Goal: Information Seeking & Learning: Understand process/instructions

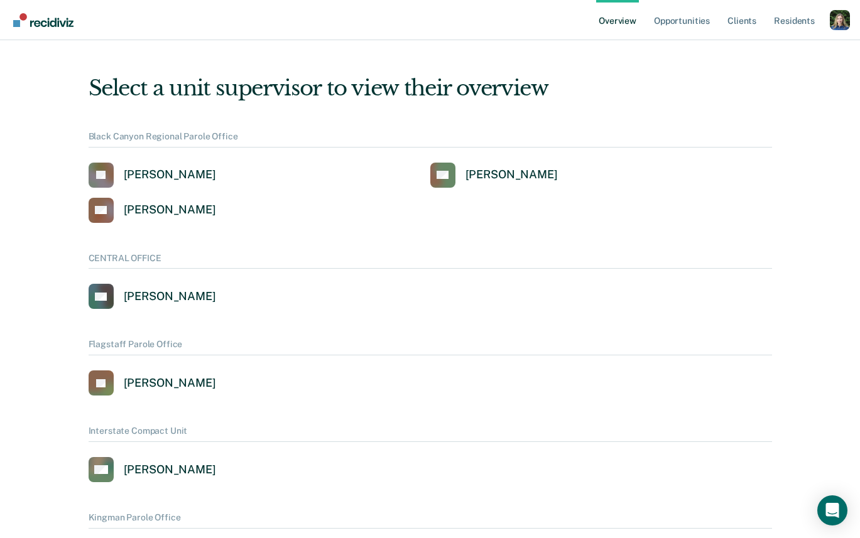
click at [849, 27] on div "Profile dropdown button" at bounding box center [840, 20] width 20 height 20
click at [768, 60] on link "Profile" at bounding box center [789, 57] width 81 height 11
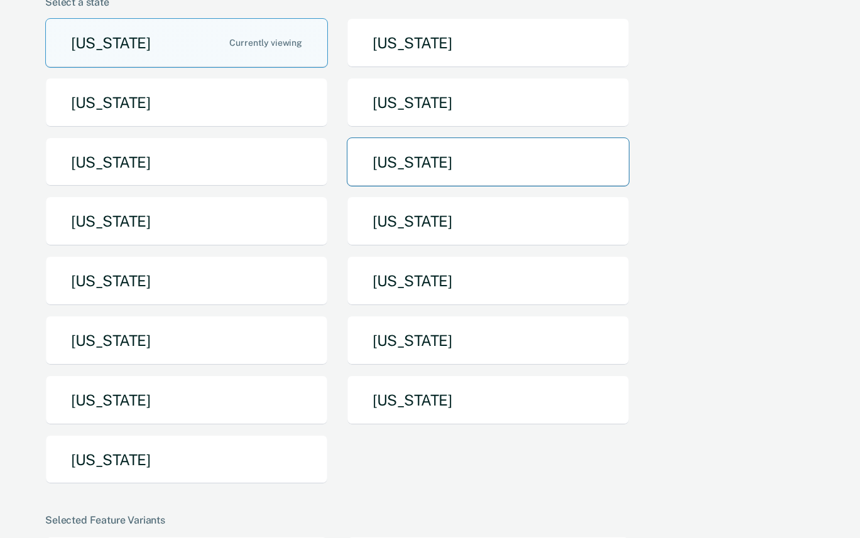
scroll to position [126, 0]
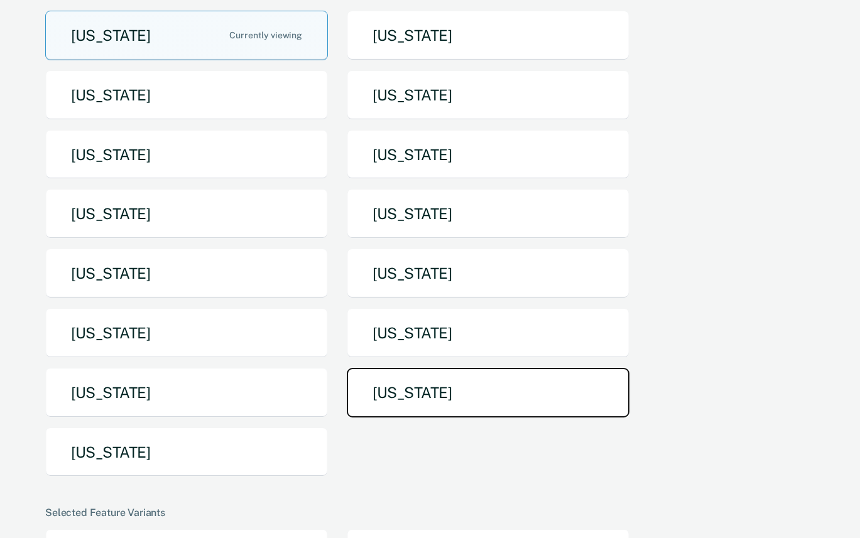
click at [411, 378] on button "[US_STATE]" at bounding box center [488, 393] width 283 height 50
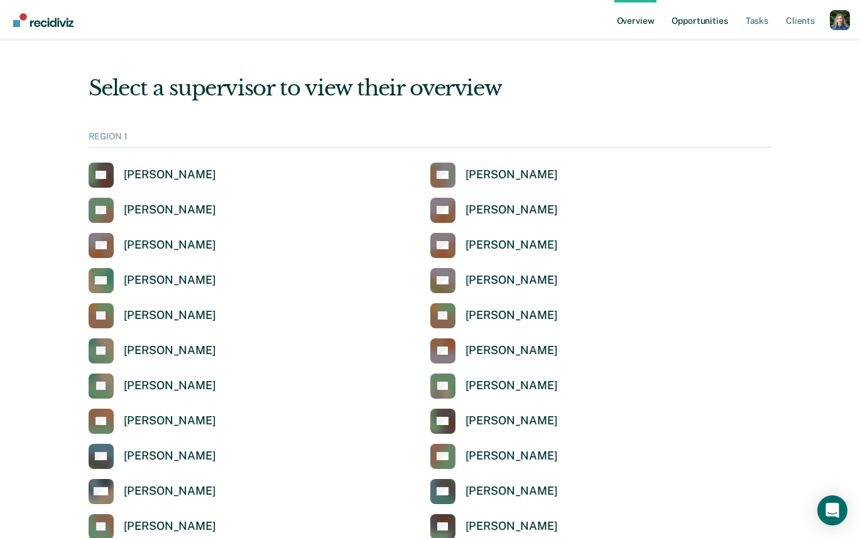
click at [681, 12] on link "Opportunities" at bounding box center [699, 20] width 61 height 40
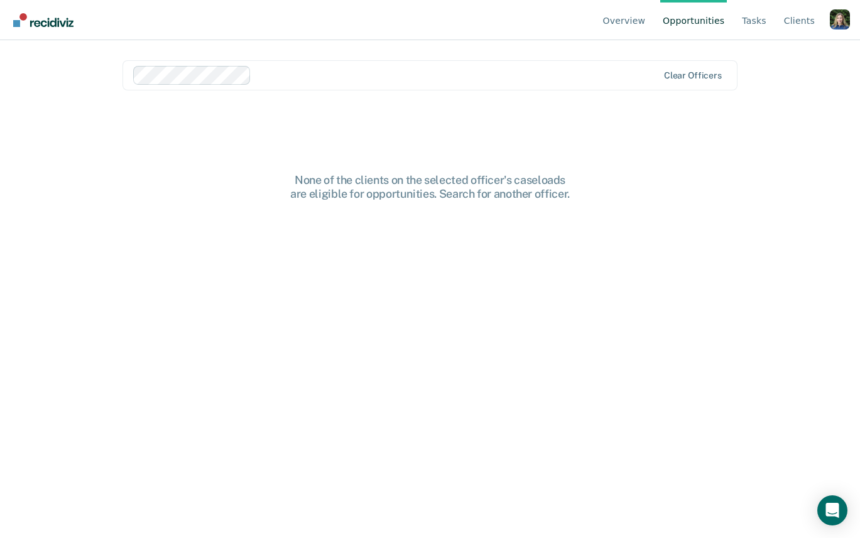
click at [317, 75] on div at bounding box center [456, 75] width 401 height 14
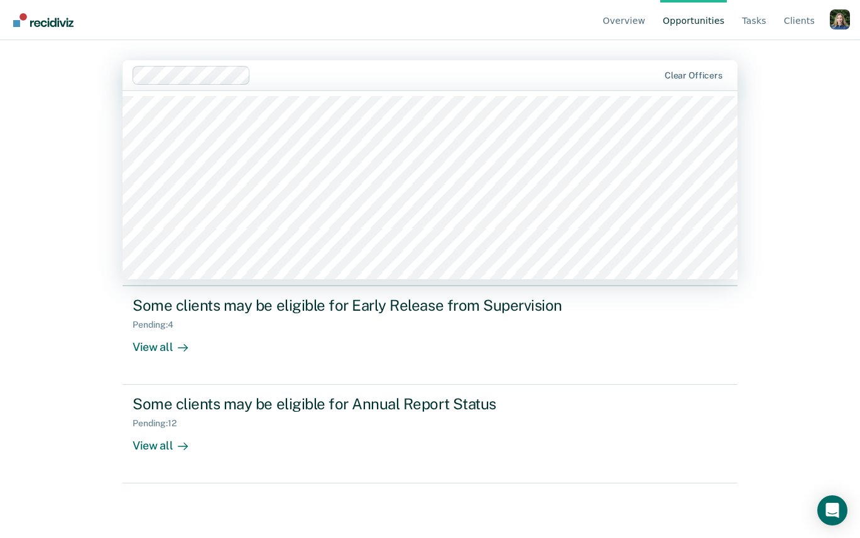
click at [41, 141] on div "Overview Opportunities Tasks Client s Profile How it works Log Out [PERSON_NAME…" at bounding box center [430, 269] width 860 height 538
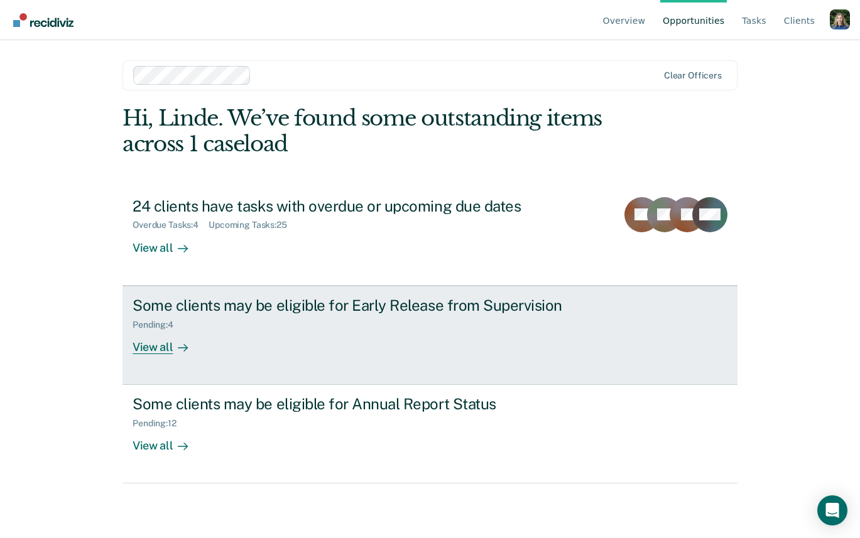
click at [202, 369] on link "Some clients may be eligible for Early Release from Supervision Pending : 4 Vie…" at bounding box center [429, 335] width 615 height 99
